Goal: Transaction & Acquisition: Purchase product/service

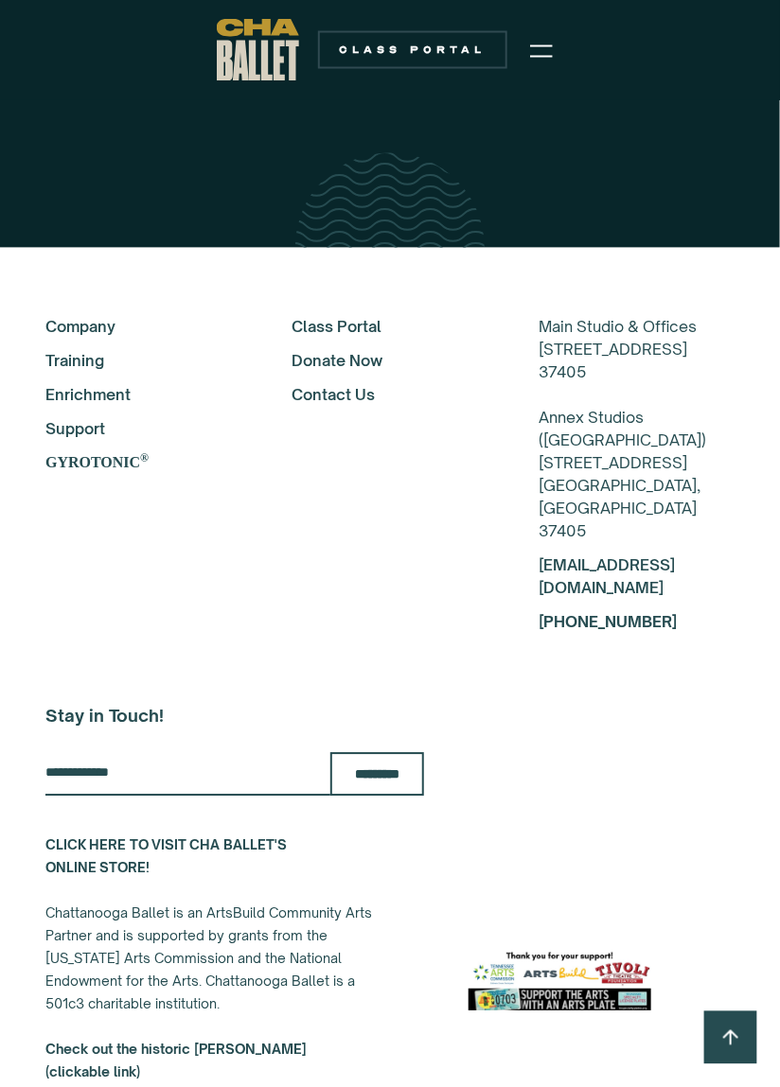
scroll to position [4178, 0]
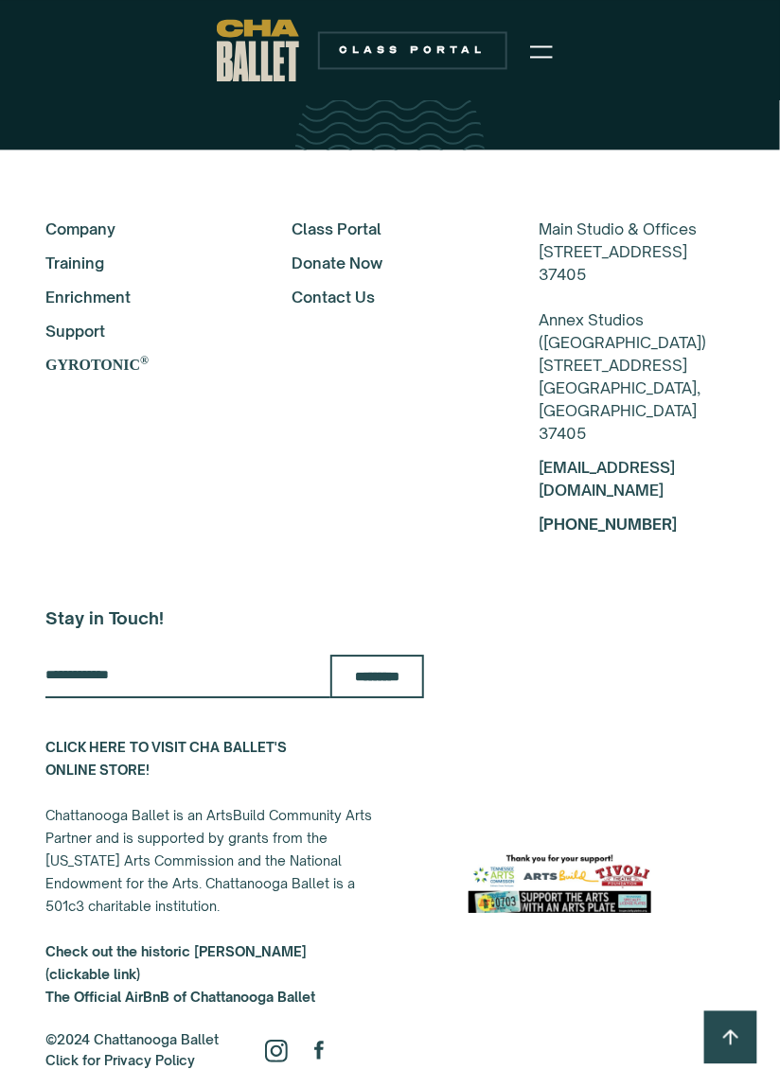
click at [248, 739] on strong "CLICK HERE TO VISIT CHA BALLET'S ONLINE STORE!" at bounding box center [165, 758] width 241 height 39
click at [307, 943] on strong "Check out the historic [PERSON_NAME] (clickable link)" at bounding box center [175, 962] width 261 height 39
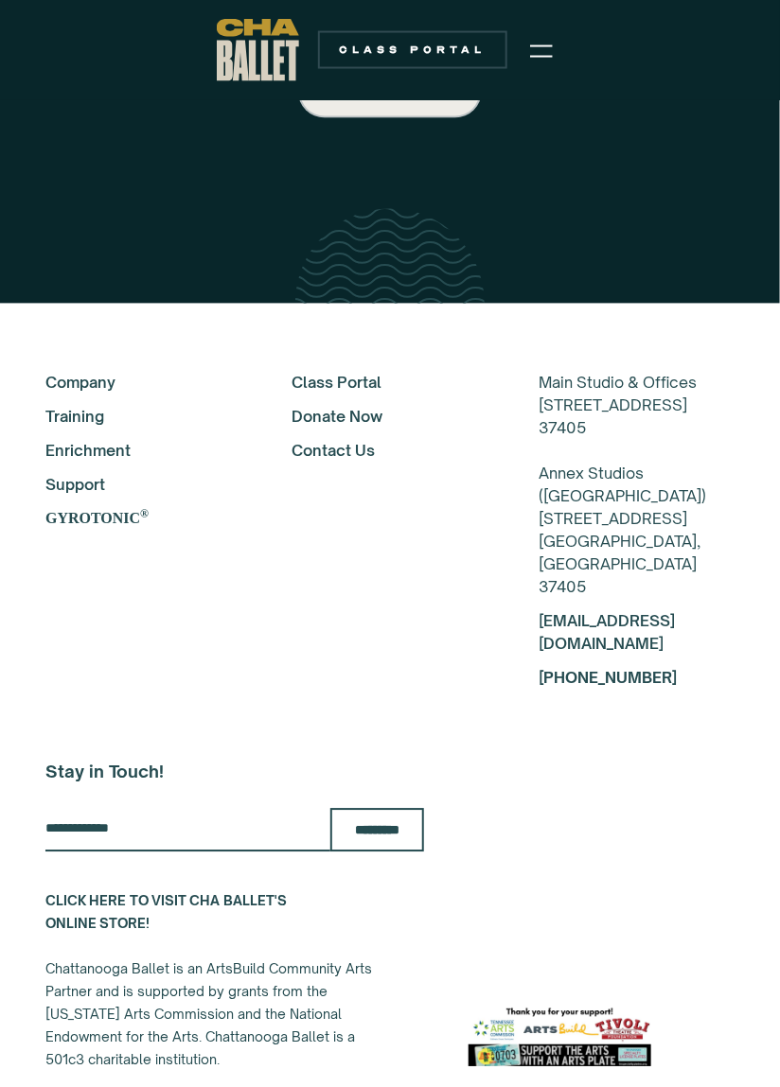
scroll to position [4019, 0]
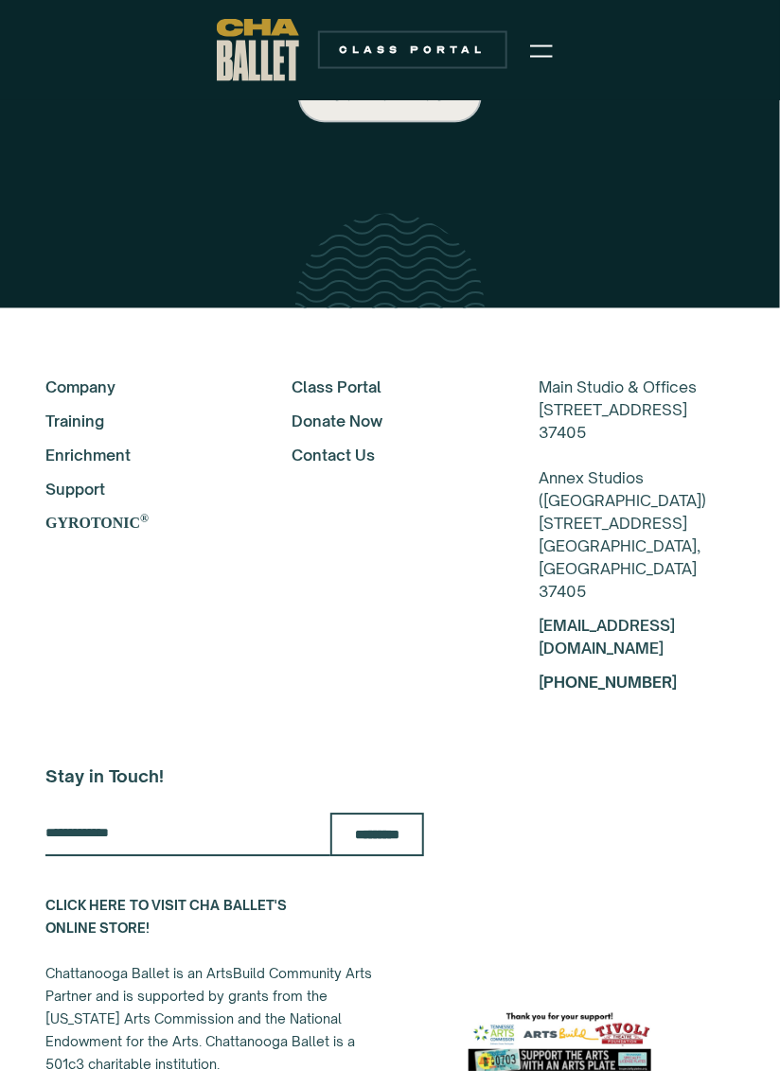
click at [92, 392] on link "Company" at bounding box center [143, 388] width 196 height 23
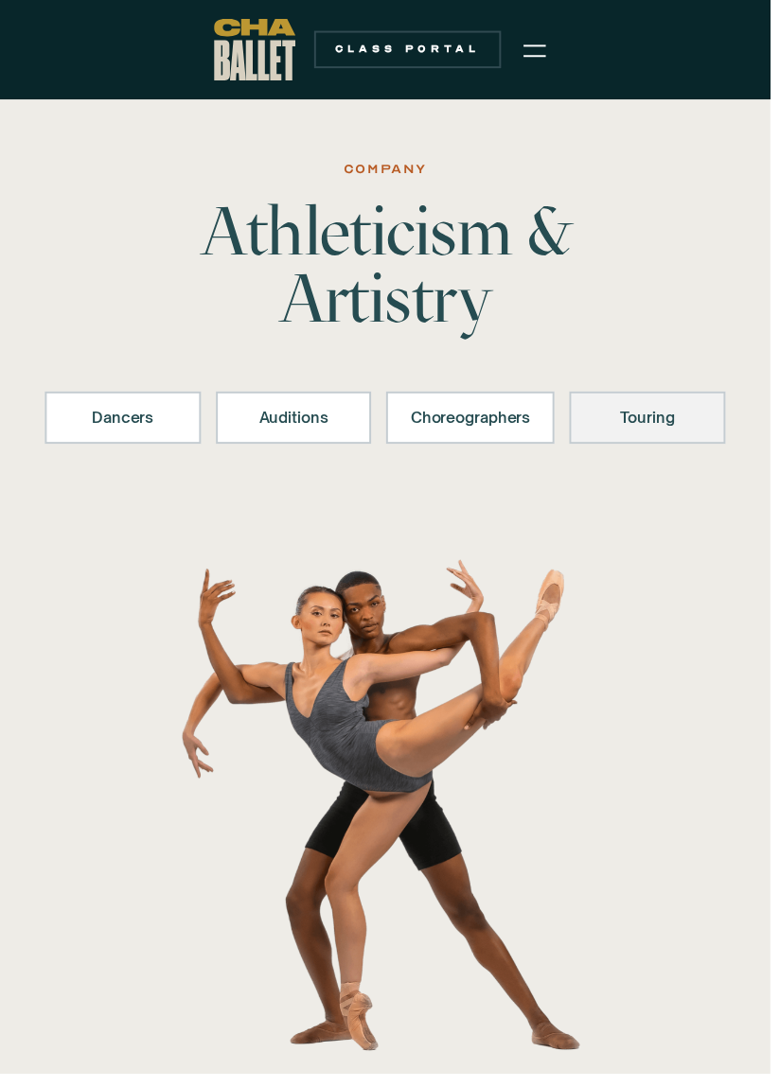
click at [644, 430] on div "Touring" at bounding box center [655, 423] width 109 height 23
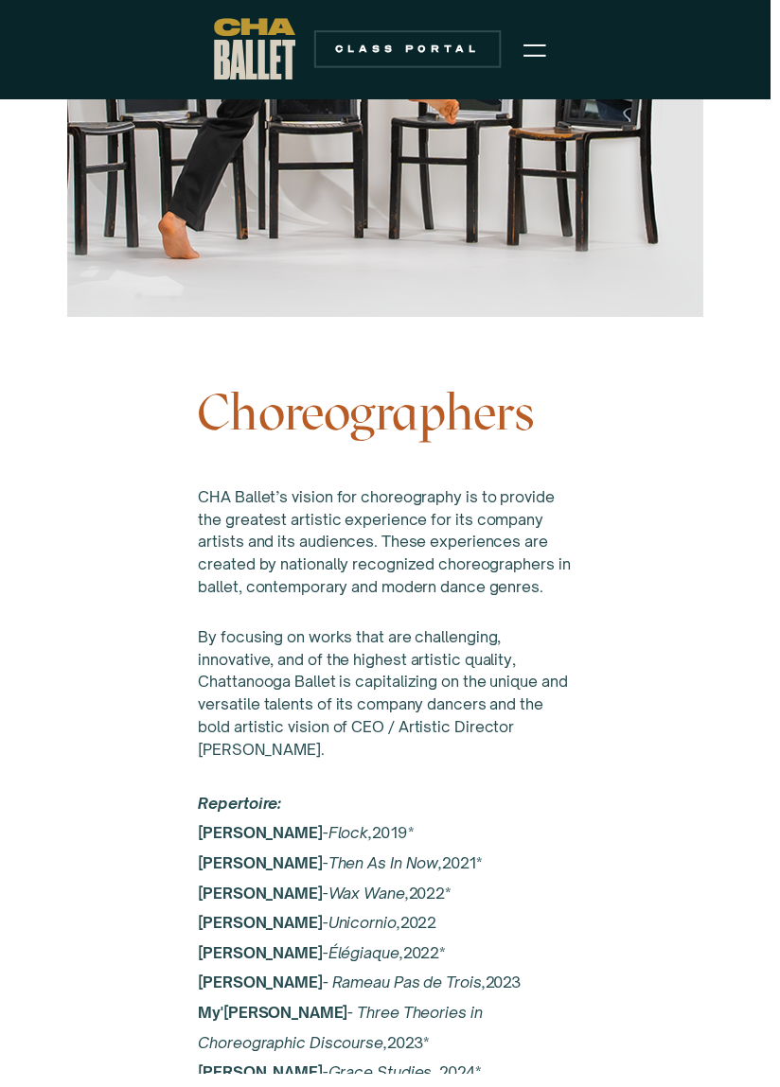
scroll to position [3769, 0]
click at [546, 47] on img "menu" at bounding box center [541, 51] width 23 height 23
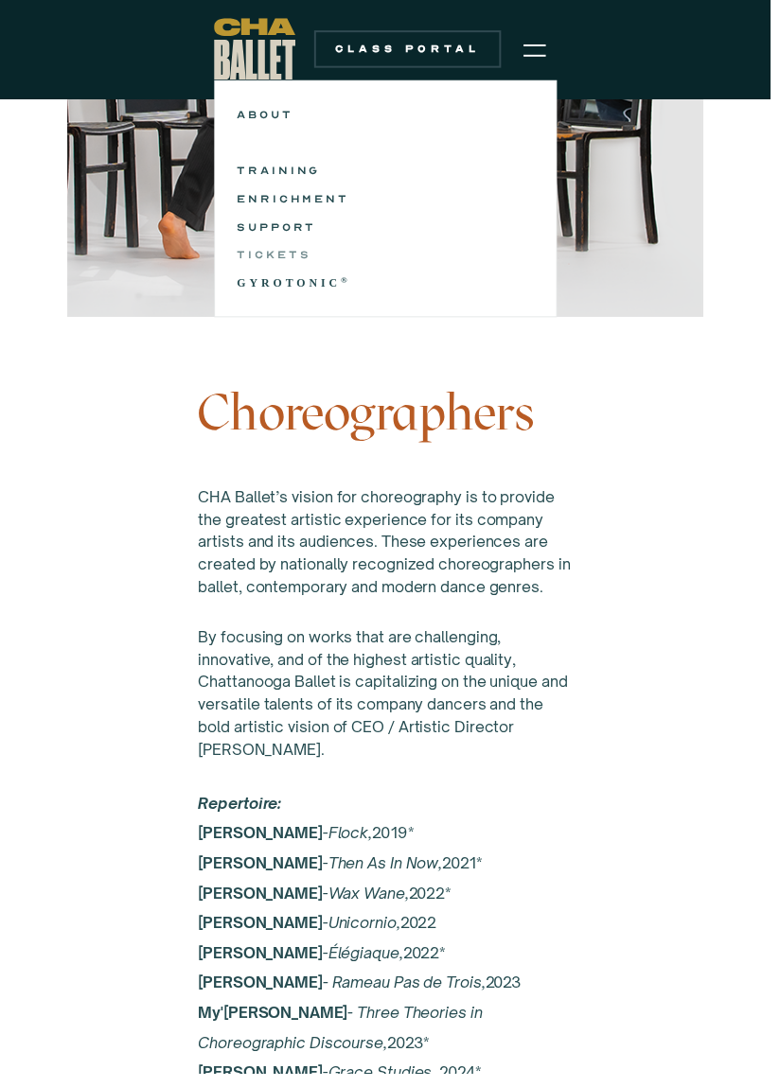
click at [285, 256] on link "TICKETS" at bounding box center [390, 258] width 300 height 23
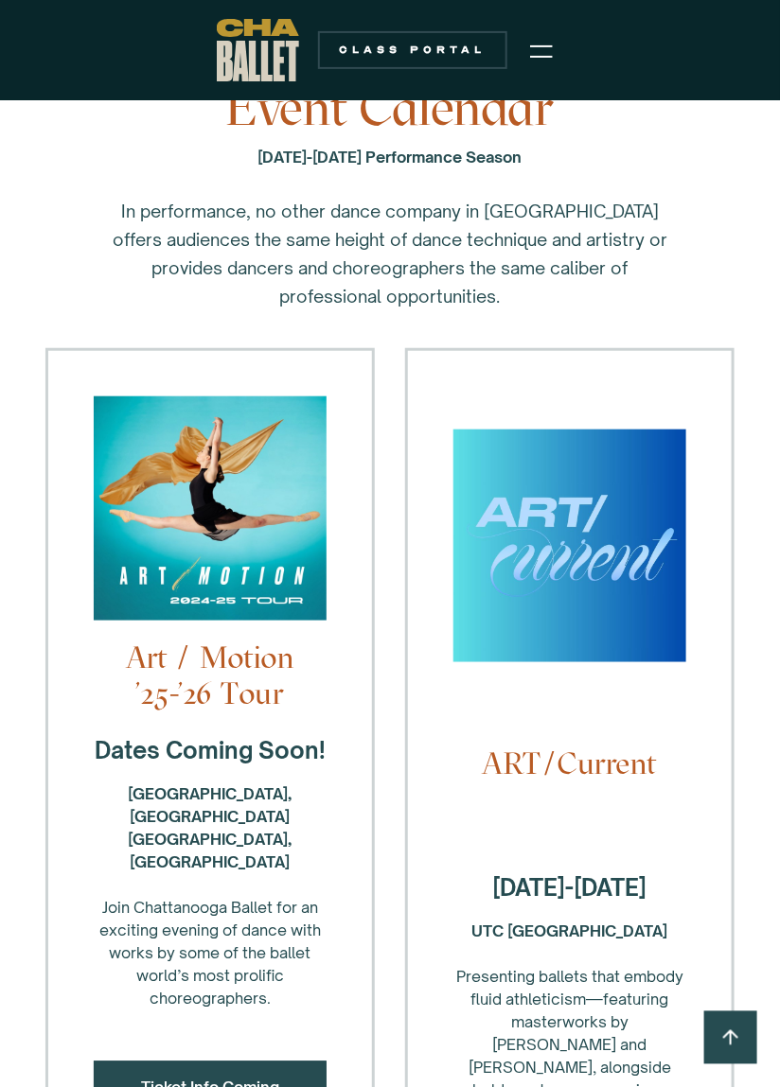
scroll to position [114, 0]
